Goal: Task Accomplishment & Management: Manage account settings

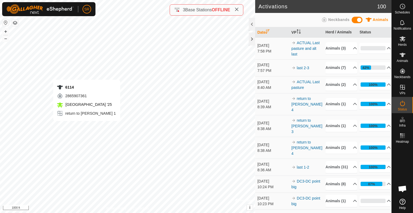
click at [87, 126] on div "6114 2865907361 [GEOGRAPHIC_DATA] '25 return to [PERSON_NAME] 1 + – ⇧ i © Mapbo…" at bounding box center [127, 106] width 255 height 213
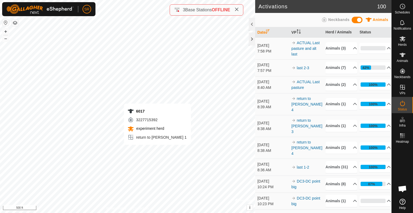
click at [157, 150] on div "6017 3227715392 experiment herd return to [PERSON_NAME] 1 + – ⇧ i © Mapbox , © …" at bounding box center [127, 106] width 255 height 213
click at [403, 56] on icon at bounding box center [402, 55] width 6 height 4
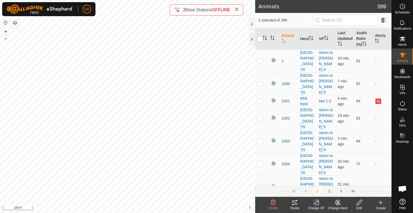
click at [315, 204] on icon at bounding box center [316, 202] width 7 height 6
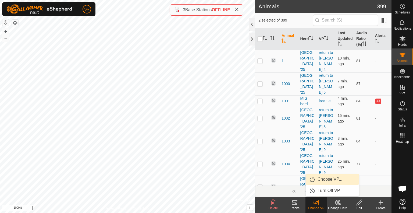
click at [330, 182] on link "Choose VP..." at bounding box center [332, 179] width 53 height 11
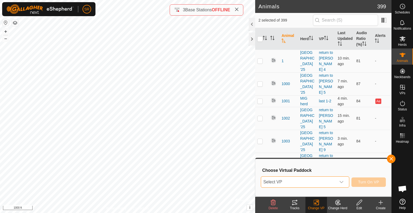
click at [328, 180] on span "Select VP" at bounding box center [298, 181] width 75 height 11
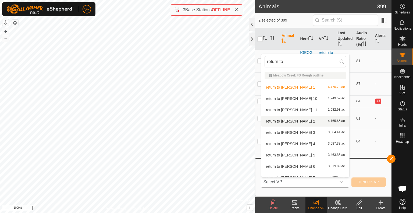
type input "return to"
click at [307, 121] on li "return to [PERSON_NAME] 2 4,165.65 ac" at bounding box center [305, 121] width 88 height 11
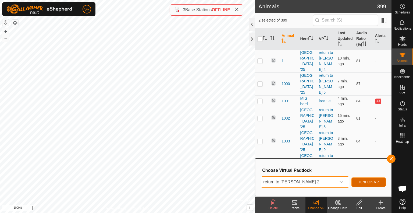
click at [371, 182] on span "Turn On VP" at bounding box center [368, 181] width 21 height 4
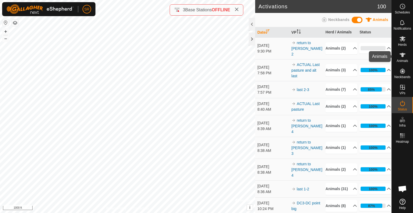
click at [403, 59] on span "Animals" at bounding box center [402, 60] width 12 height 3
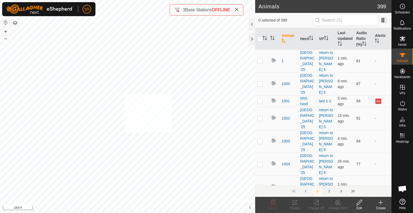
checkbox input "true"
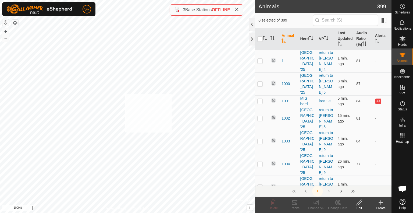
checkbox input "true"
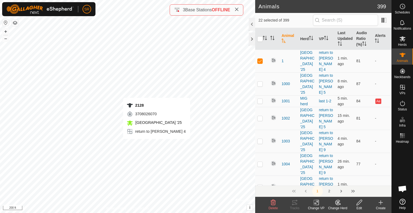
click at [156, 144] on div "2128 3708026070 [GEOGRAPHIC_DATA] '25 return to [PERSON_NAME] 4 + – ⇧ i © Mapbo…" at bounding box center [127, 106] width 255 height 213
checkbox input "true"
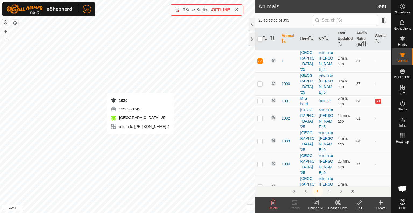
click at [140, 139] on div "1020 1398969942 [GEOGRAPHIC_DATA] '25 return to [PERSON_NAME] 4 + – ⇧ i © Mapbo…" at bounding box center [127, 106] width 255 height 213
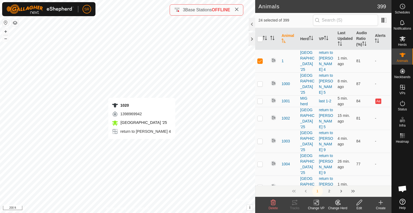
click at [142, 144] on div "1020 1398969942 [GEOGRAPHIC_DATA] '25 return to [PERSON_NAME] 4 + – ⇧ i © Mapbo…" at bounding box center [127, 106] width 255 height 213
checkbox input "false"
click at [142, 144] on div "1020 1398969942 [GEOGRAPHIC_DATA] '25 return to [PERSON_NAME] 4 + – ⇧ i © Mapbo…" at bounding box center [127, 106] width 255 height 213
click at [318, 201] on icon at bounding box center [317, 202] width 2 height 5
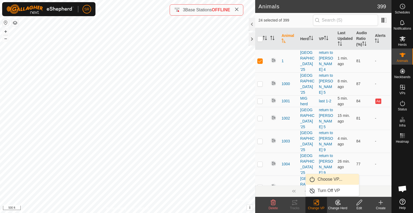
click at [325, 181] on link "Choose VP..." at bounding box center [332, 179] width 53 height 11
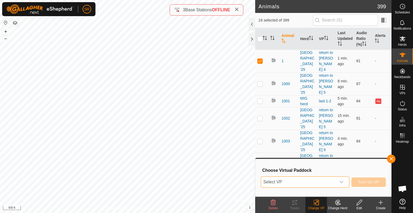
click at [325, 181] on span "Select VP" at bounding box center [298, 181] width 75 height 11
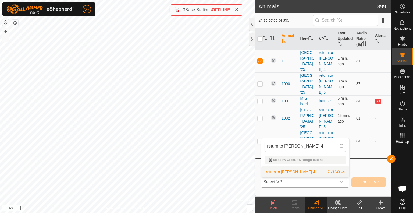
type input "return to [PERSON_NAME] 4"
click at [320, 172] on li "return to [PERSON_NAME] 4 3,587.38 ac" at bounding box center [305, 171] width 88 height 11
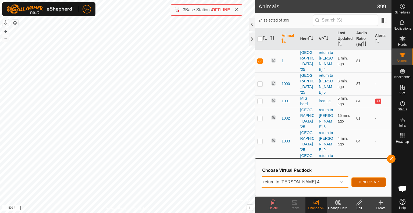
click at [367, 180] on span "Turn On VP" at bounding box center [368, 181] width 21 height 4
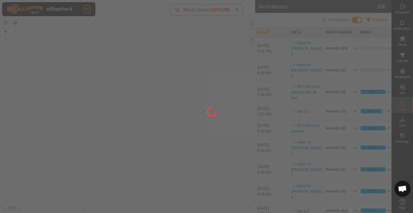
click at [401, 57] on div at bounding box center [206, 106] width 413 height 213
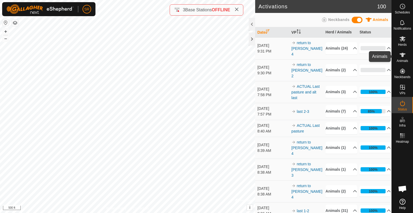
click at [401, 57] on icon at bounding box center [402, 55] width 6 height 6
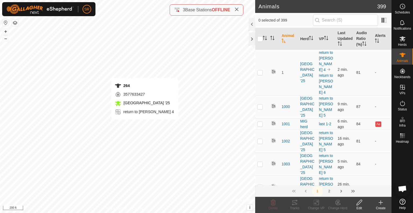
click at [145, 124] on div "264 3577633427 [GEOGRAPHIC_DATA] '25 return to [PERSON_NAME] 4 + – ⇧ i © Mapbox…" at bounding box center [127, 106] width 255 height 213
checkbox input "true"
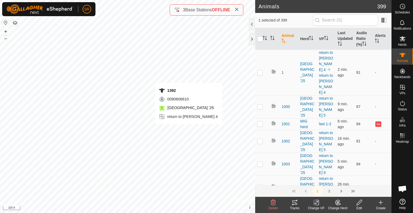
click at [188, 129] on div "1392 0090606610 [GEOGRAPHIC_DATA] '25 return to [PERSON_NAME] 4 + – ⇧ i © Mapbo…" at bounding box center [127, 106] width 255 height 213
checkbox input "true"
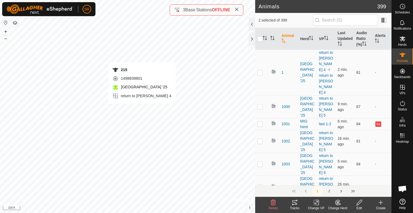
click at [142, 109] on div "215 1498839801 [GEOGRAPHIC_DATA] '25 return to [PERSON_NAME] 4 + – ⇧ i © Mapbox…" at bounding box center [127, 106] width 255 height 213
checkbox input "true"
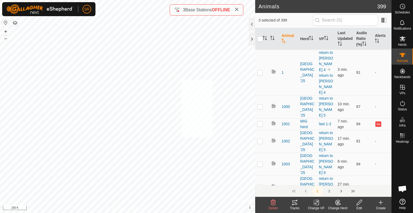
checkbox input "true"
click at [315, 204] on icon at bounding box center [316, 202] width 7 height 6
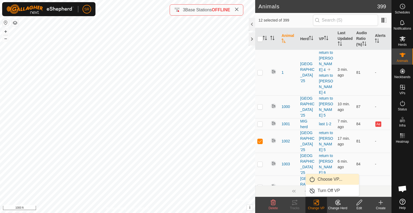
click at [324, 180] on link "Choose VP..." at bounding box center [332, 179] width 53 height 11
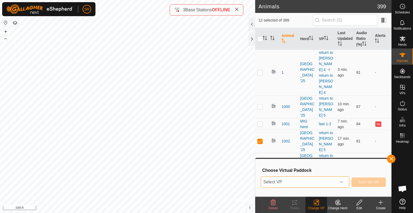
click at [319, 181] on span "Select VP" at bounding box center [298, 181] width 75 height 11
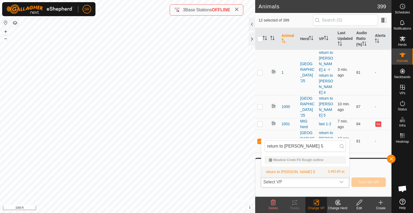
type input "return to [PERSON_NAME] 5"
click at [303, 173] on li "return to [PERSON_NAME] 5 3,463.85 ac" at bounding box center [305, 171] width 88 height 11
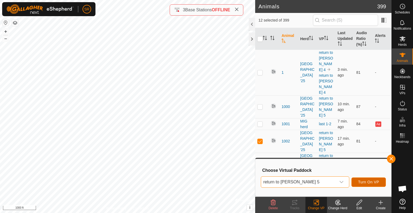
click at [364, 182] on span "Turn On VP" at bounding box center [368, 181] width 21 height 4
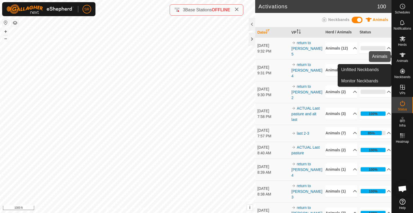
click at [403, 56] on icon at bounding box center [402, 55] width 6 height 4
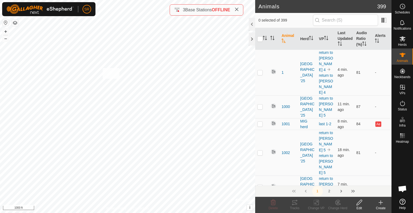
click at [103, 68] on div "6164 2199153757 [GEOGRAPHIC_DATA] '25 return to [PERSON_NAME] 7 + – ⇧ i © Mapbo…" at bounding box center [127, 106] width 255 height 213
checkbox input "true"
click at [316, 203] on icon at bounding box center [316, 202] width 7 height 6
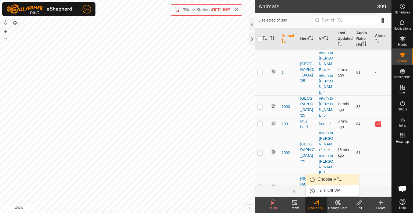
click at [337, 180] on link "Choose VP..." at bounding box center [332, 179] width 53 height 11
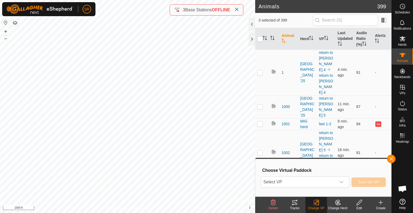
click at [337, 180] on div "dropdown trigger" at bounding box center [341, 181] width 11 height 11
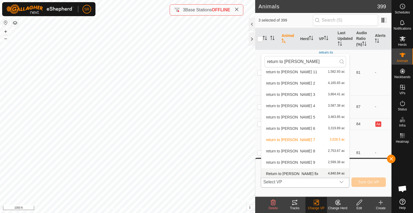
scroll to position [40, 0]
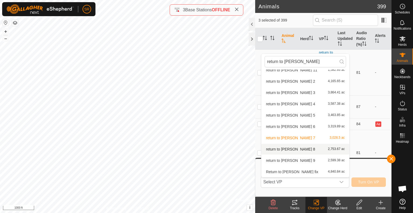
type input "return to [PERSON_NAME]"
click at [365, 168] on h3 "Choose Virtual Paddock" at bounding box center [324, 169] width 124 height 5
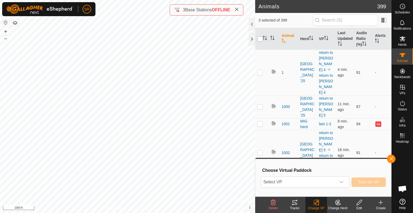
click at [261, 38] on input "checkbox" at bounding box center [259, 38] width 5 height 5
checkbox input "true"
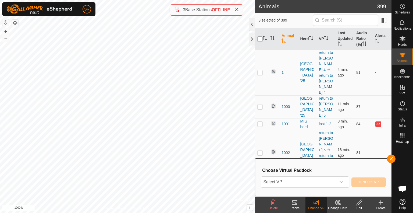
checkbox input "true"
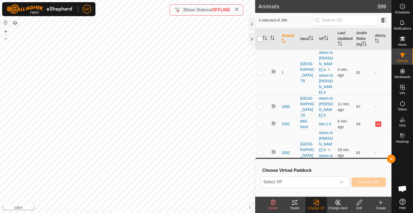
checkbox input "true"
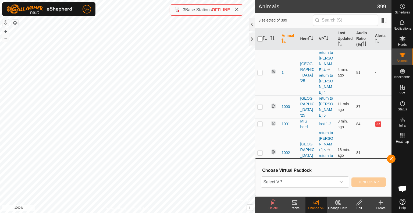
checkbox input "true"
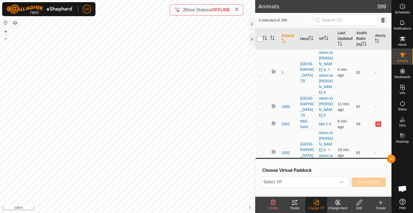
checkbox input "true"
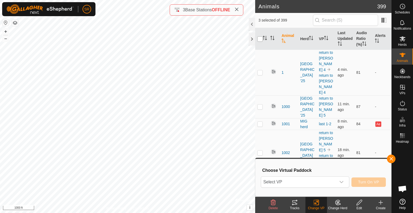
checkbox input "true"
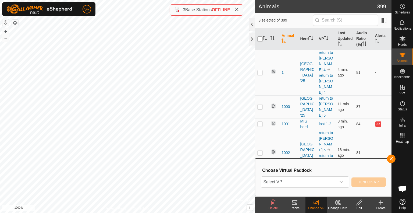
checkbox input "true"
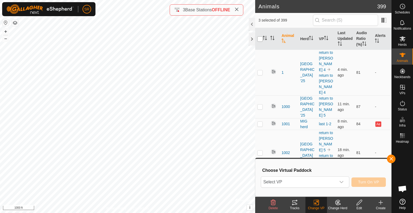
checkbox input "true"
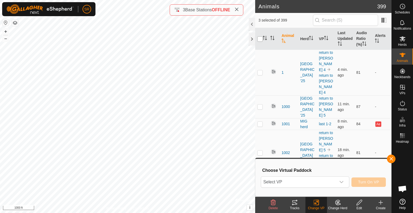
checkbox input "true"
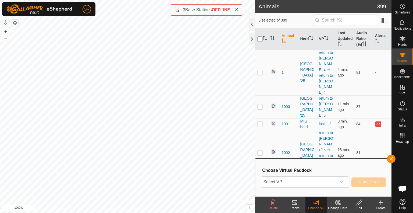
checkbox input "true"
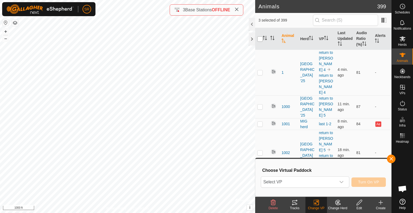
checkbox input "true"
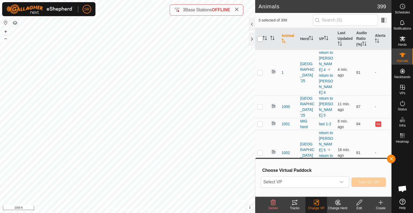
checkbox input "true"
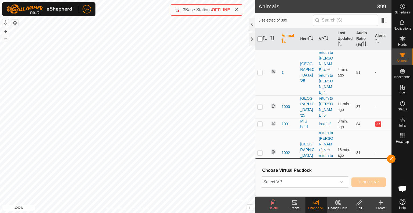
checkbox input "true"
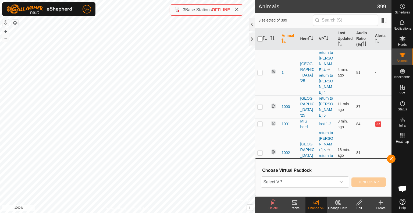
checkbox input "true"
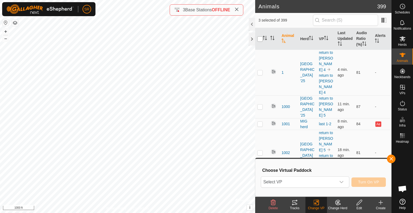
checkbox input "true"
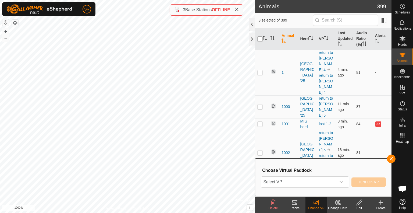
checkbox input "true"
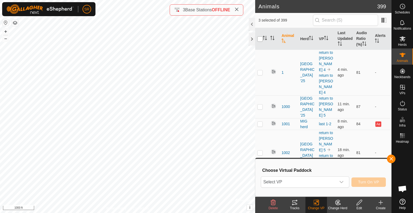
checkbox input "true"
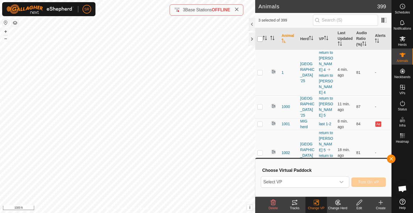
checkbox input "true"
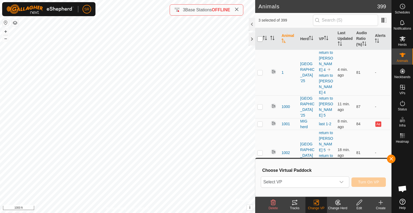
checkbox input "true"
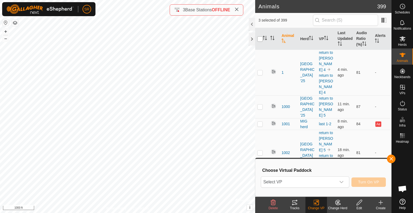
checkbox input "true"
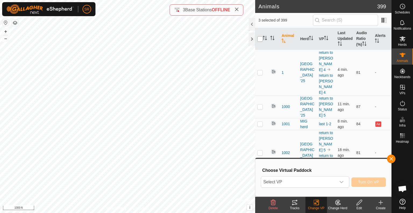
checkbox input "true"
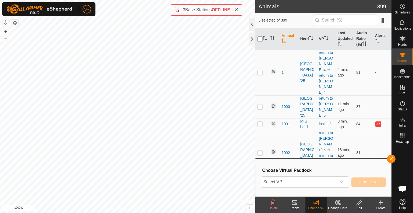
checkbox input "true"
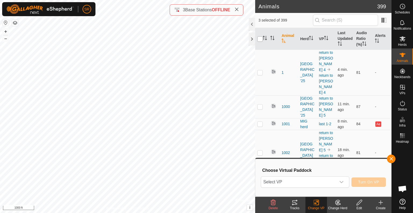
checkbox input "true"
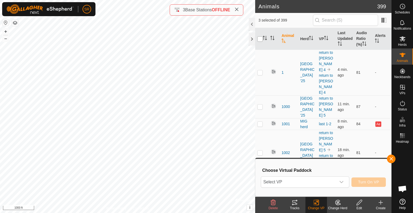
checkbox input "true"
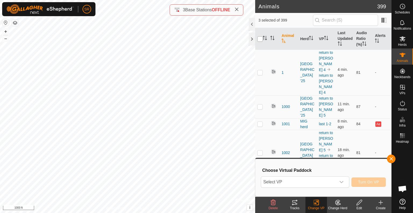
checkbox input "true"
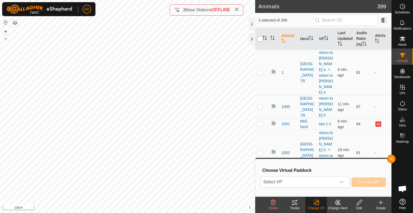
checkbox input "true"
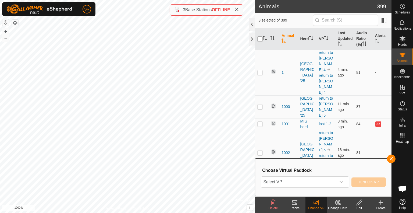
checkbox input "true"
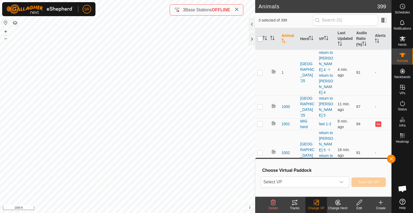
checkbox input "true"
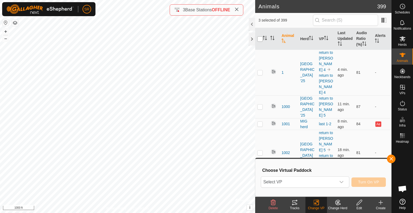
checkbox input "true"
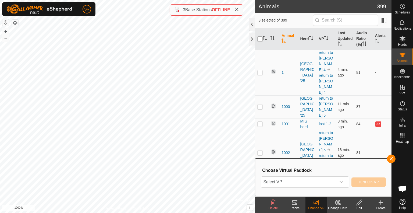
checkbox input "true"
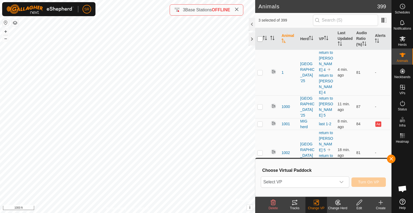
checkbox input "true"
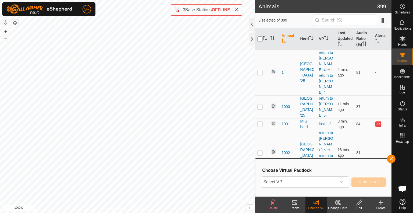
checkbox input "true"
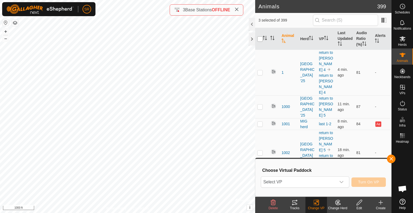
checkbox input "true"
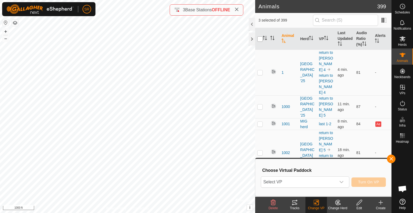
checkbox input "true"
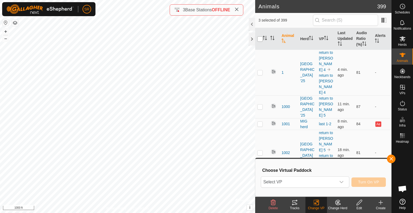
checkbox input "true"
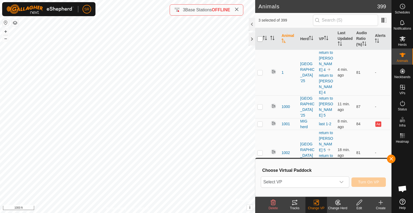
checkbox input "true"
click at [261, 38] on input "checkbox" at bounding box center [259, 38] width 5 height 5
click at [322, 73] on link "return to [PERSON_NAME] 4" at bounding box center [326, 83] width 14 height 21
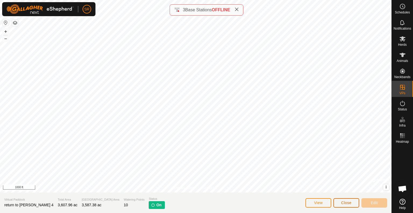
click at [349, 204] on span "Close" at bounding box center [346, 202] width 10 height 4
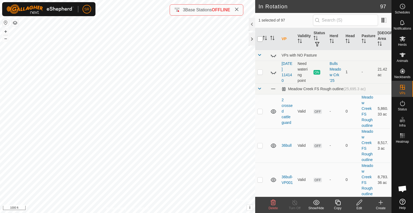
click at [259, 38] on input "checkbox" at bounding box center [259, 38] width 5 height 5
click at [258, 39] on input "checkbox" at bounding box center [259, 38] width 5 height 5
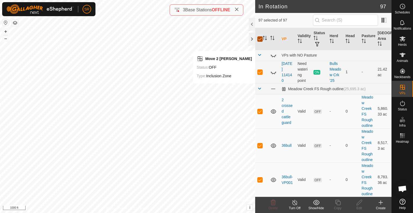
click at [258, 39] on input "checkbox" at bounding box center [259, 38] width 5 height 5
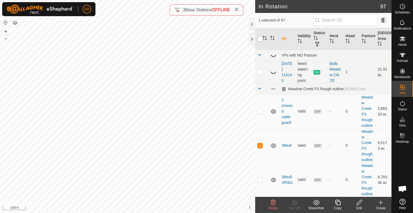
click at [258, 39] on input "checkbox" at bounding box center [259, 38] width 5 height 5
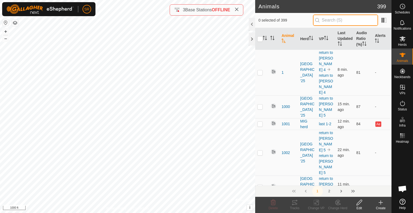
click at [329, 18] on input "text" at bounding box center [345, 20] width 65 height 11
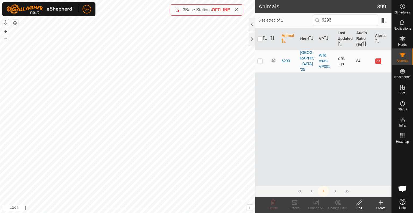
click at [260, 59] on p-checkbox at bounding box center [259, 61] width 5 height 4
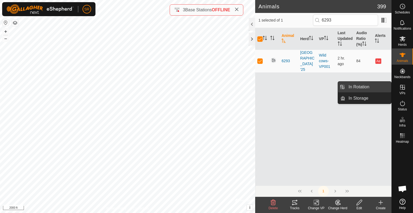
drag, startPoint x: 390, startPoint y: 85, endPoint x: 380, endPoint y: 87, distance: 9.9
click at [380, 87] on link "In Rotation" at bounding box center [368, 86] width 46 height 11
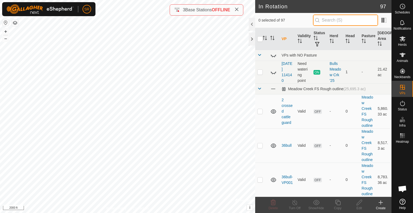
click at [343, 18] on input "text" at bounding box center [345, 20] width 65 height 11
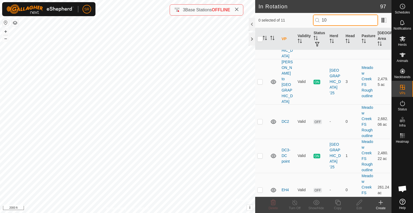
scroll to position [195, 0]
click at [345, 17] on input "10" at bounding box center [345, 20] width 65 height 11
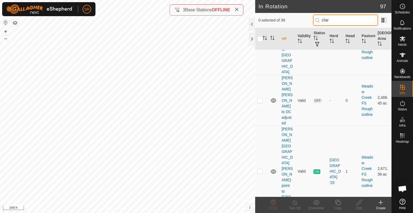
scroll to position [0, 0]
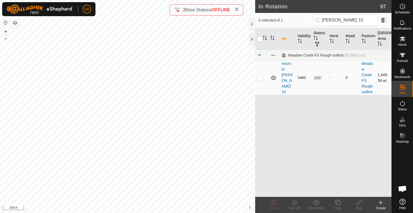
click at [260, 78] on p-checkbox at bounding box center [259, 77] width 5 height 4
